Goal: Task Accomplishment & Management: Manage account settings

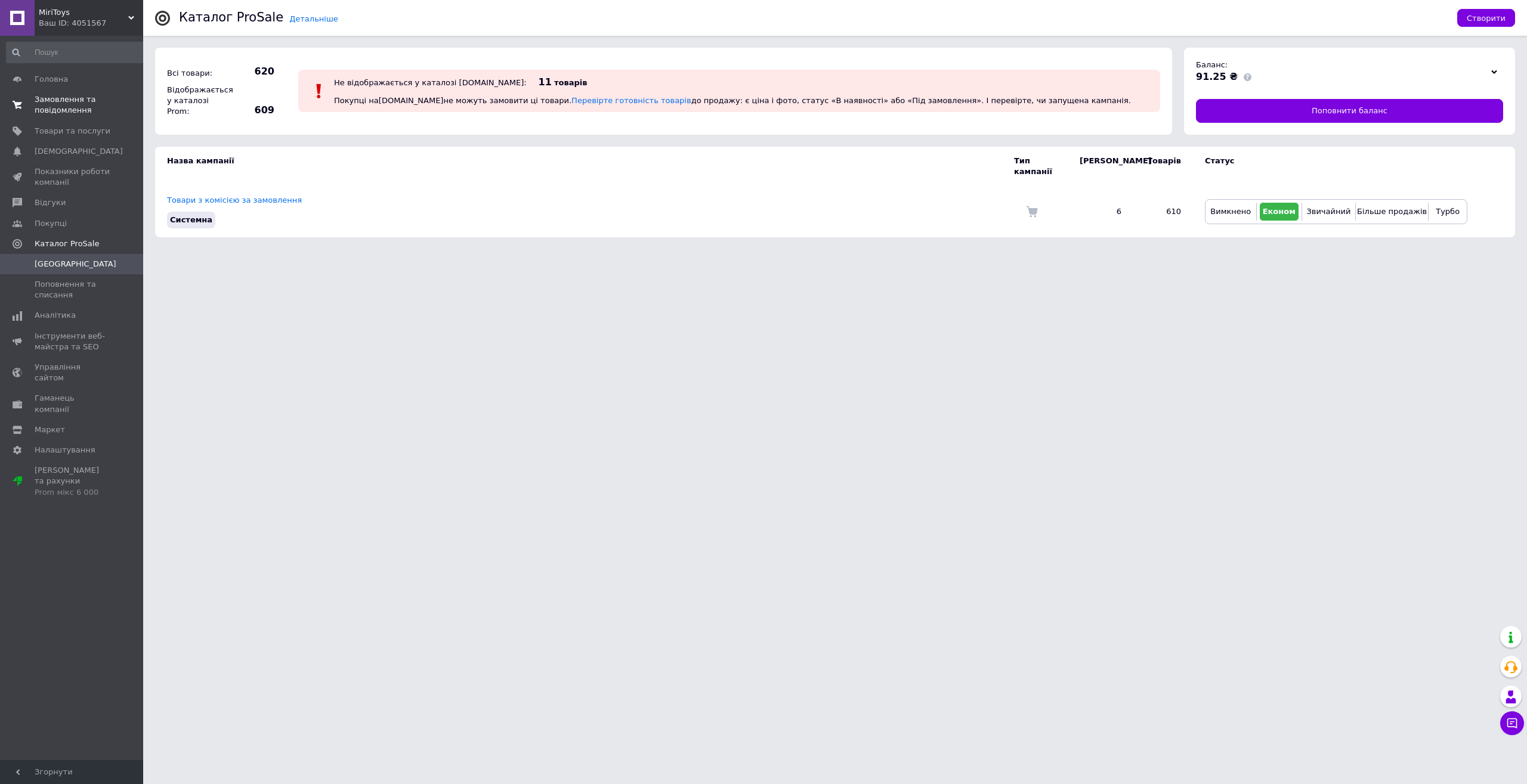
click at [78, 107] on span "Замовлення та повідомлення" at bounding box center [72, 105] width 76 height 22
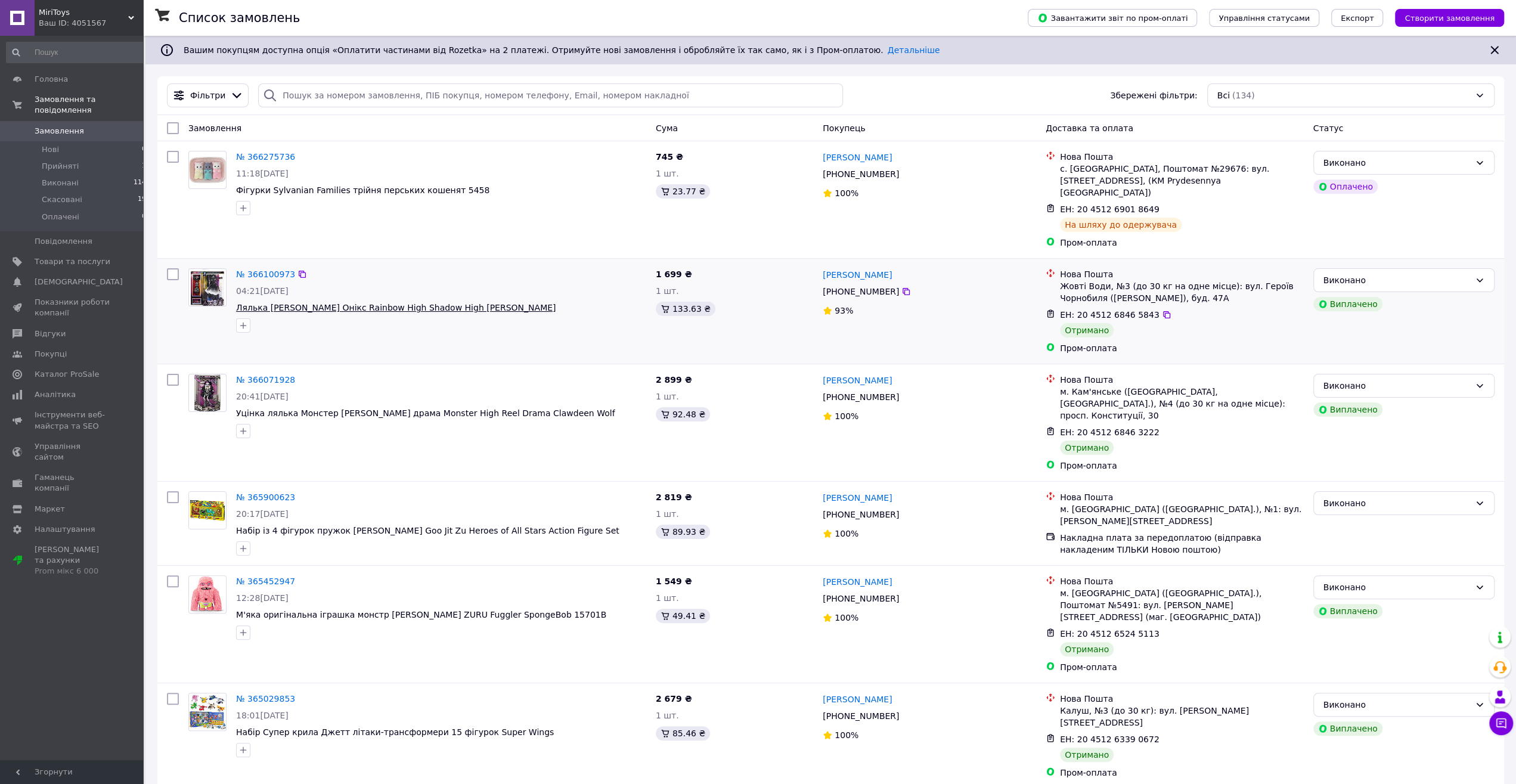
drag, startPoint x: 549, startPoint y: 295, endPoint x: 374, endPoint y: 296, distance: 175.0
click at [374, 301] on span "Лялька [PERSON_NAME] Онікс Rainbow High Shadow High [PERSON_NAME]" at bounding box center [441, 308] width 410 height 12
copy span "Rainbow High Shadow High [PERSON_NAME]"
click at [549, 316] on div at bounding box center [441, 326] width 415 height 19
drag, startPoint x: 545, startPoint y: 292, endPoint x: 238, endPoint y: 295, distance: 307.0
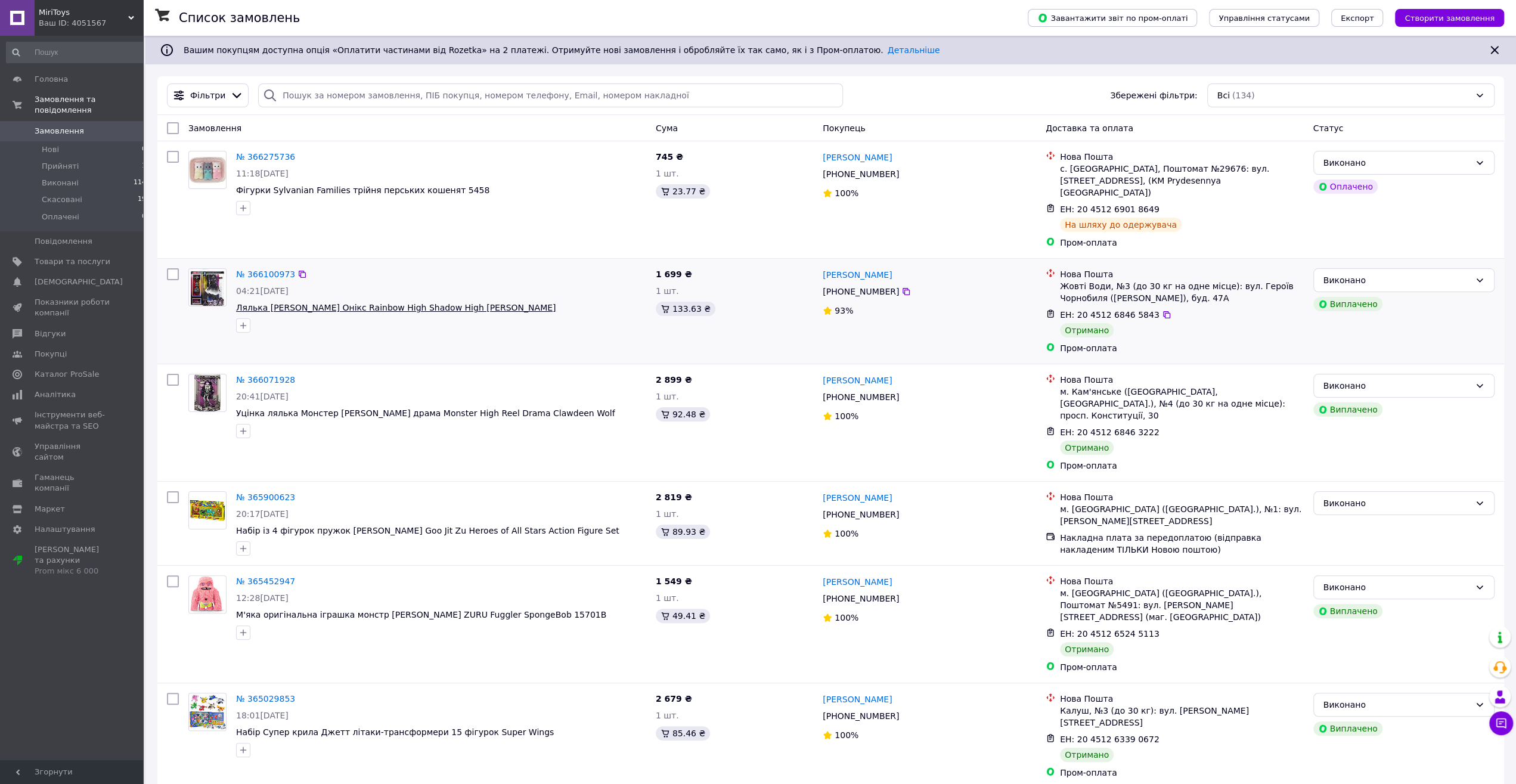
click at [238, 301] on span "Лялька [PERSON_NAME] Онікс Rainbow High Shadow High [PERSON_NAME]" at bounding box center [441, 308] width 410 height 12
copy span "Лялька [PERSON_NAME] Онікс Rainbow High Shadow High [PERSON_NAME]"
